Goal: Navigation & Orientation: Find specific page/section

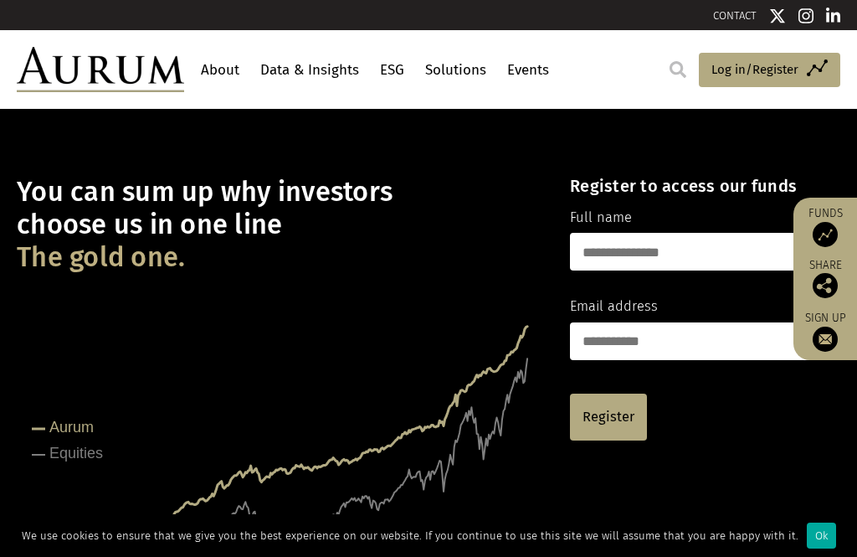
click at [521, 73] on link "Events" at bounding box center [528, 69] width 50 height 31
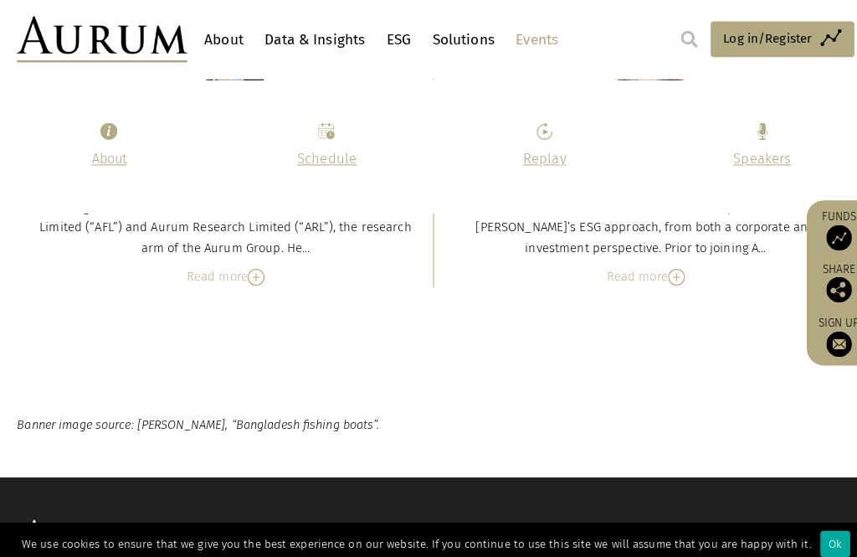
scroll to position [9002, 0]
click at [807, 548] on div "Ok" at bounding box center [821, 535] width 29 height 26
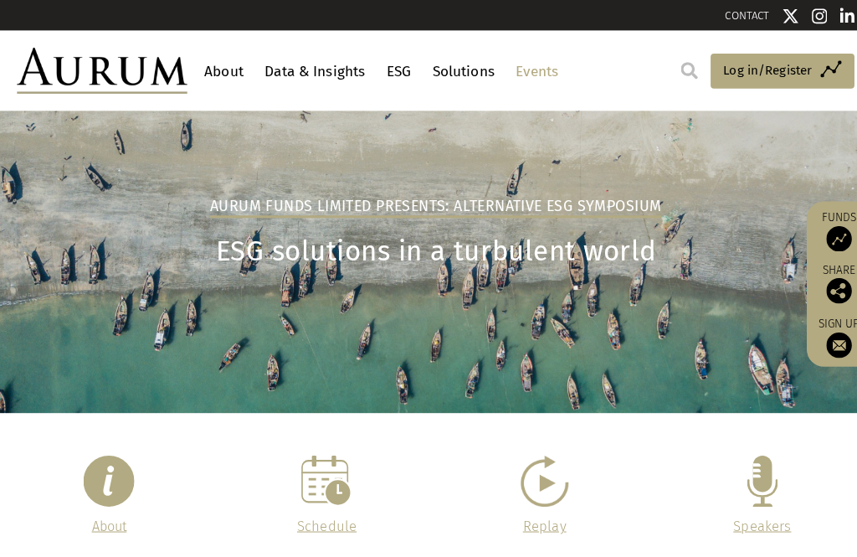
scroll to position [0, 0]
click at [218, 63] on link "About" at bounding box center [220, 69] width 47 height 31
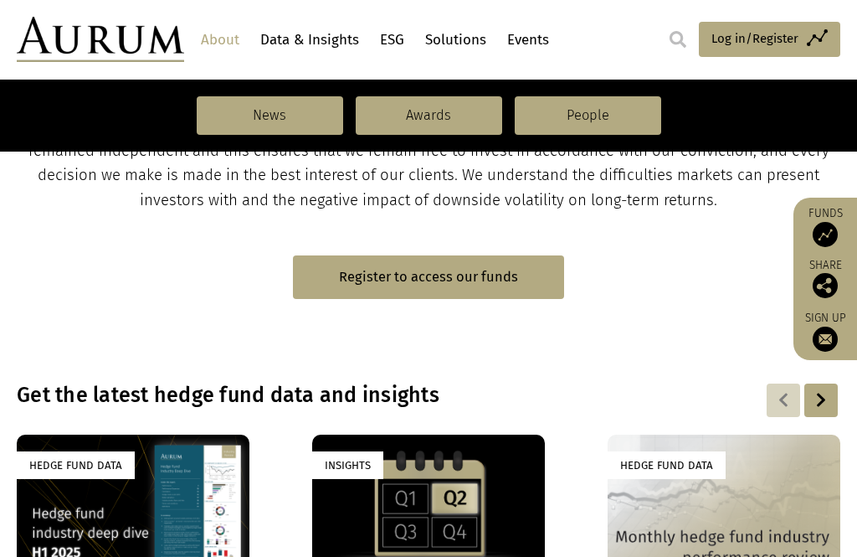
scroll to position [930, 0]
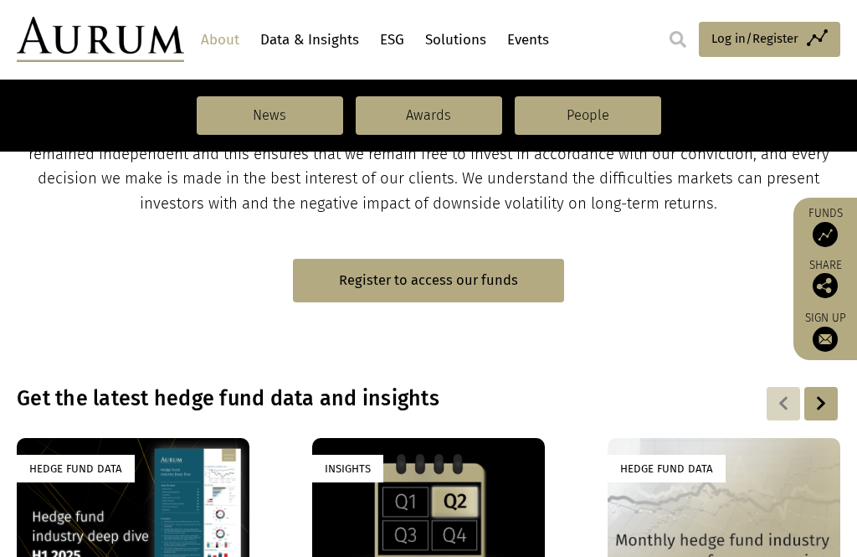
click at [518, 44] on link "Events" at bounding box center [528, 39] width 50 height 31
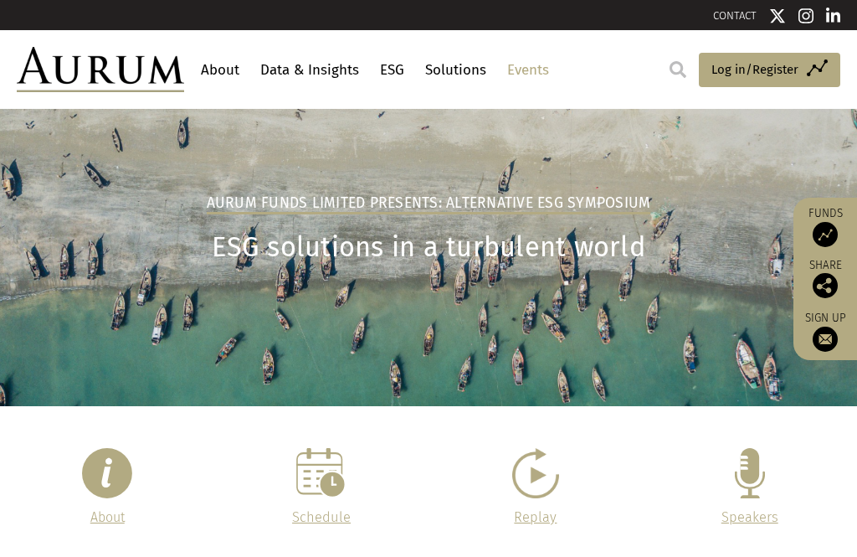
click at [394, 64] on link "ESG" at bounding box center [392, 69] width 33 height 31
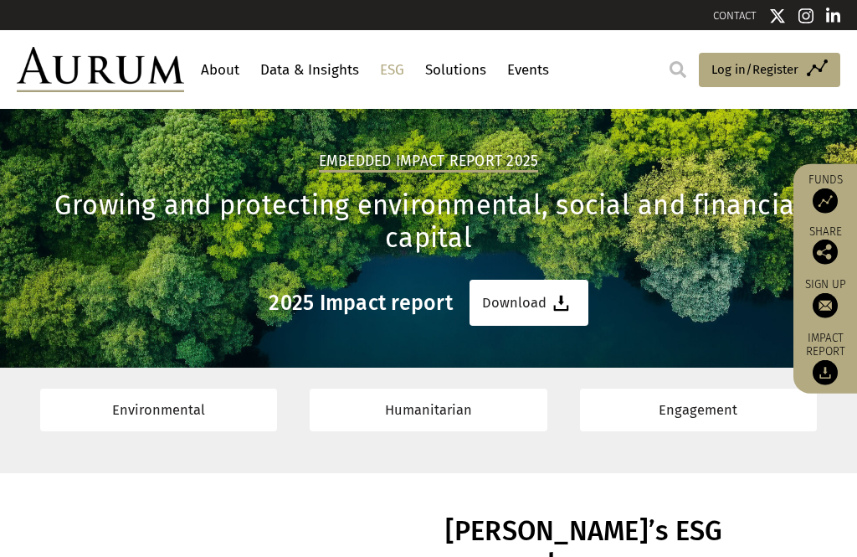
click at [282, 67] on link "Data & Insights" at bounding box center [309, 69] width 107 height 31
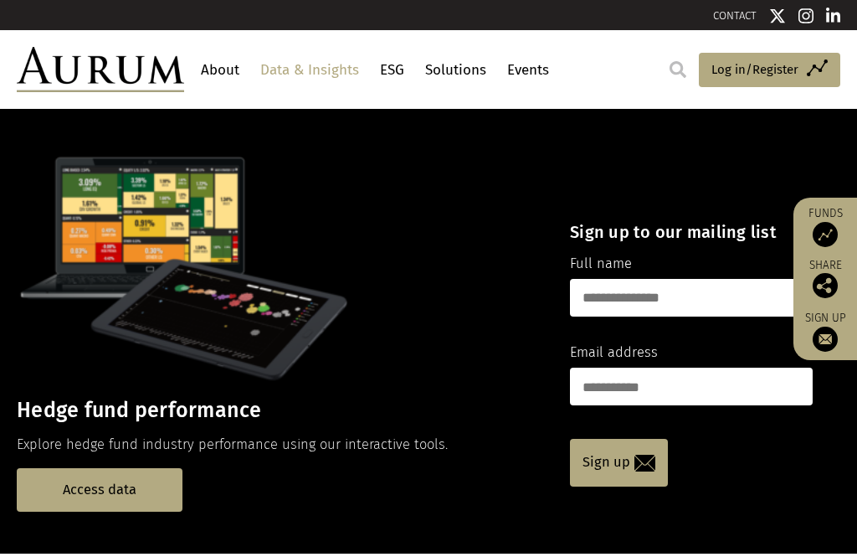
click at [202, 73] on link "About" at bounding box center [220, 69] width 47 height 31
